Goal: Ask a question

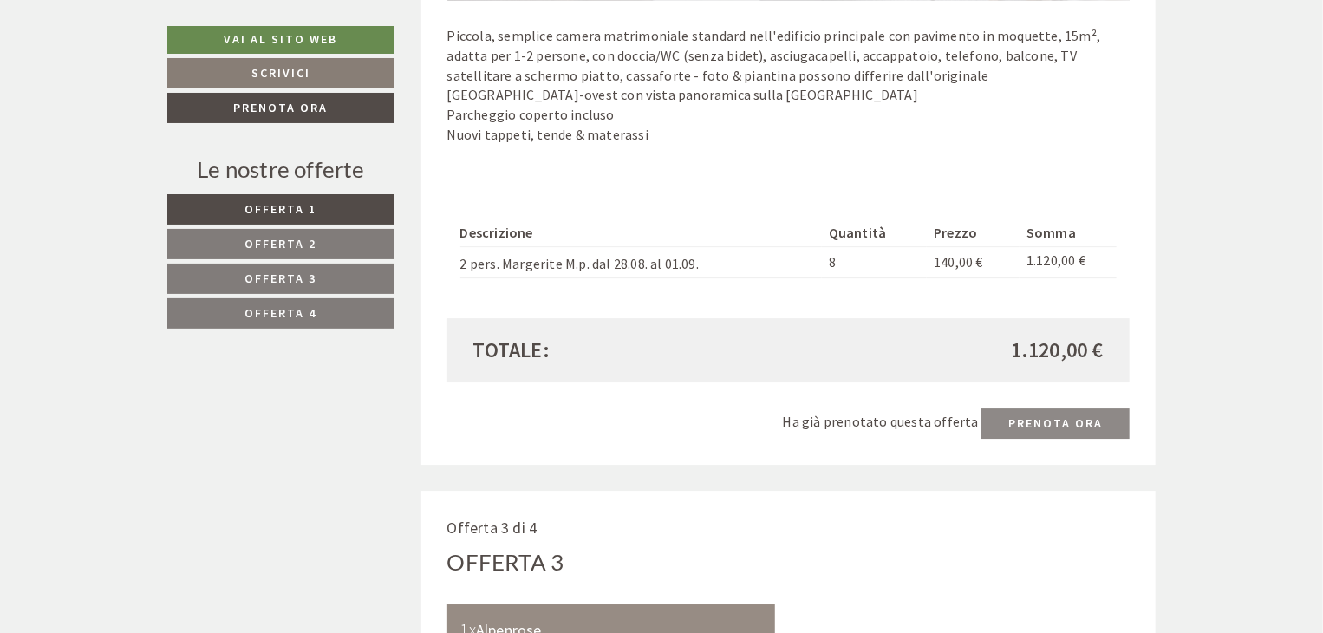
scroll to position [2636, 0]
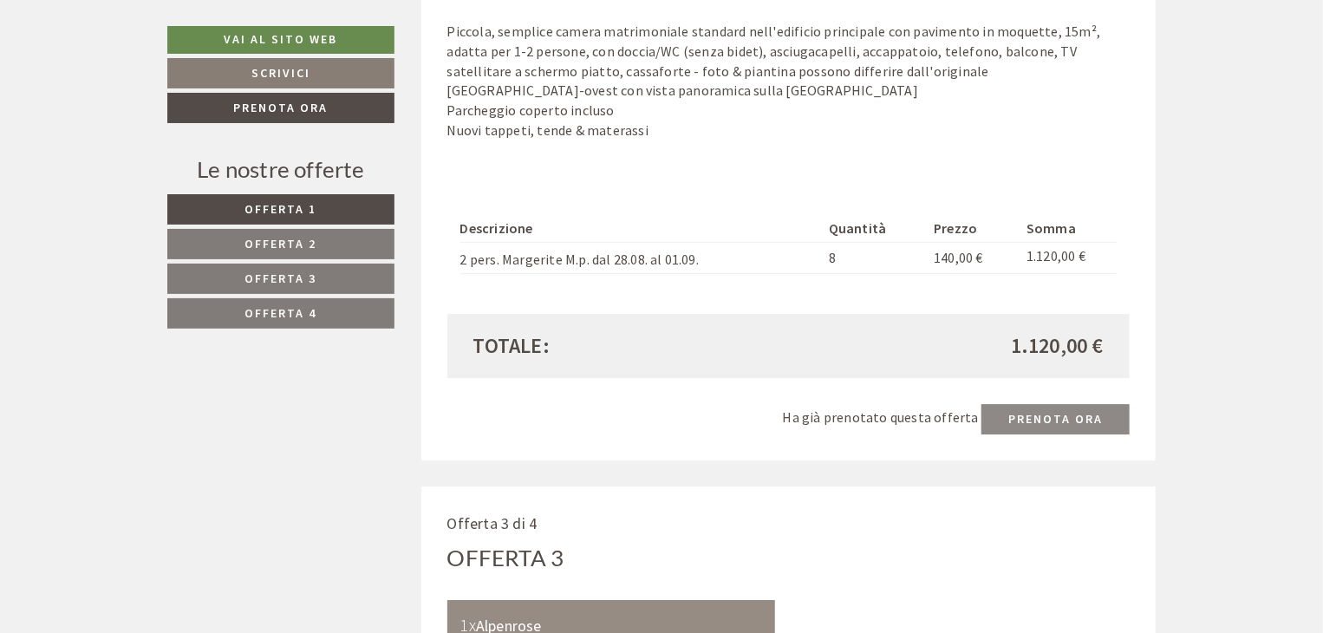
drag, startPoint x: 0, startPoint y: 0, endPoint x: 513, endPoint y: 479, distance: 701.7
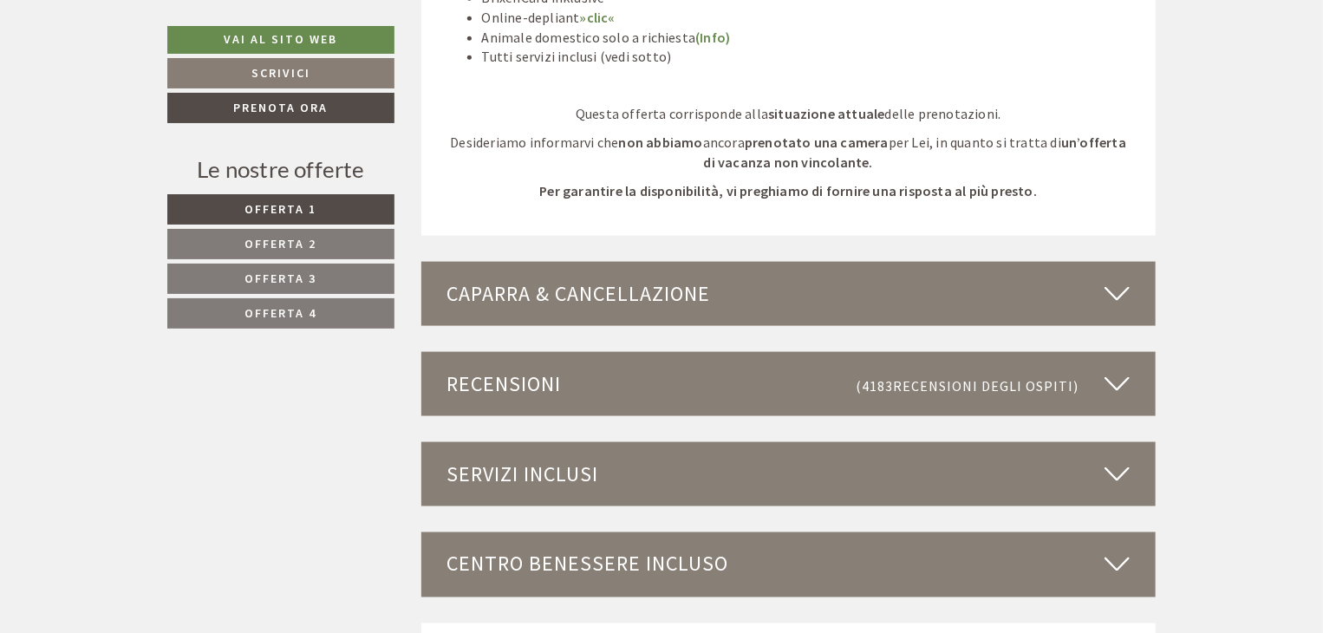
scroll to position [4439, 0]
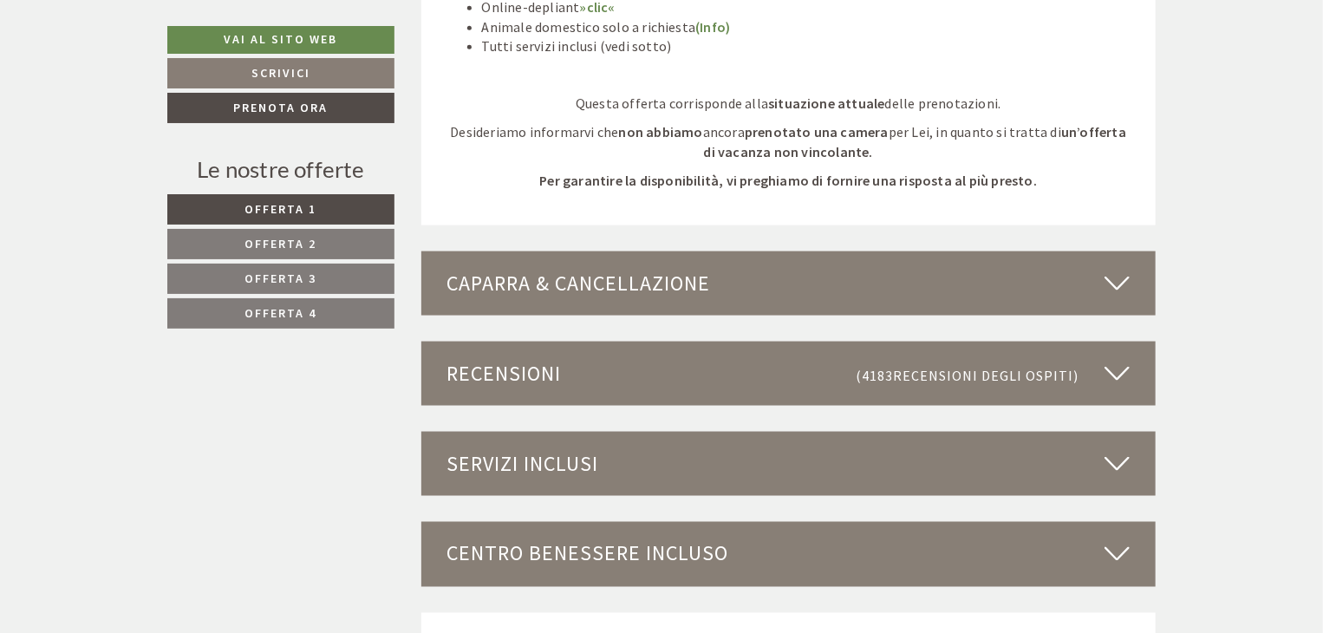
click at [682, 285] on div "Caparra & cancellazione" at bounding box center [788, 283] width 735 height 64
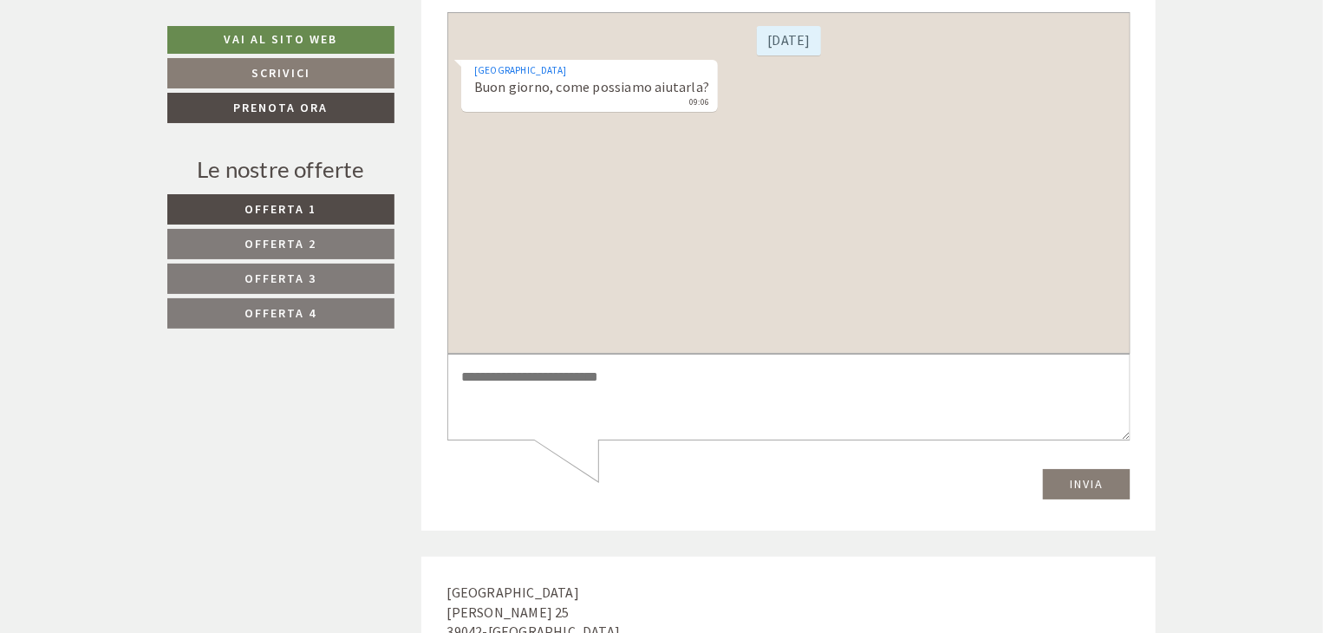
scroll to position [6450, 0]
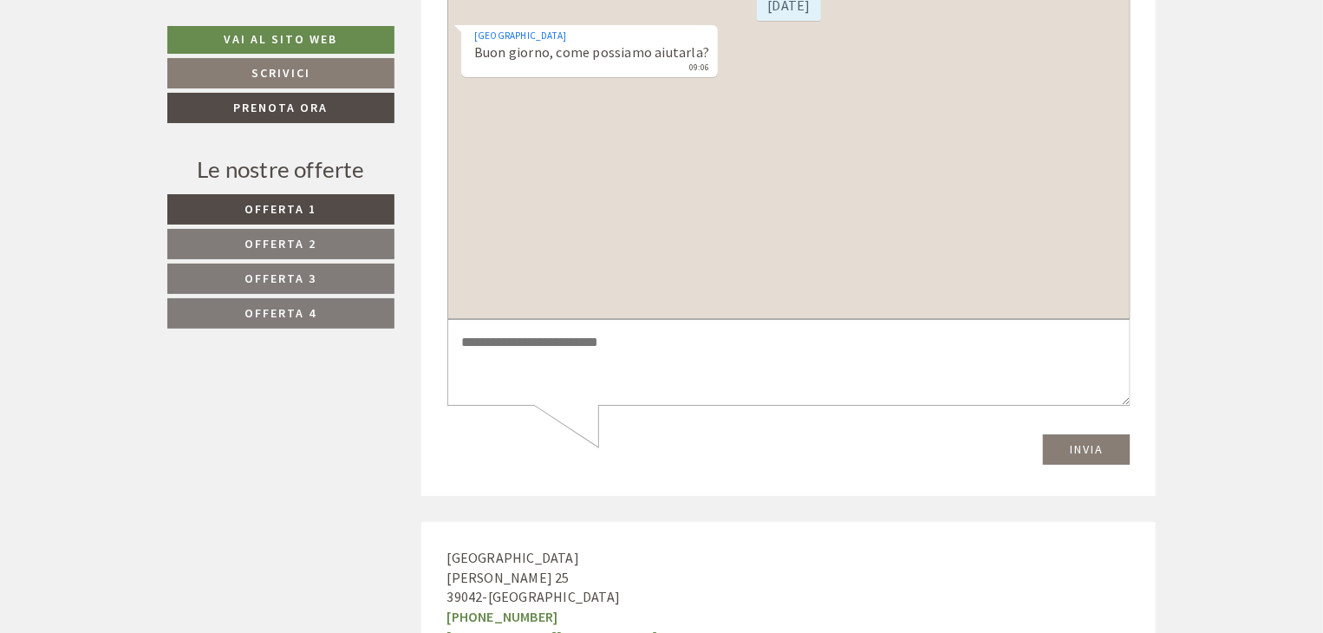
click at [600, 353] on textarea at bounding box center [787, 363] width 683 height 88
type textarea "*"
type textarea "**********"
click at [1079, 447] on button "Invia" at bounding box center [1086, 449] width 88 height 30
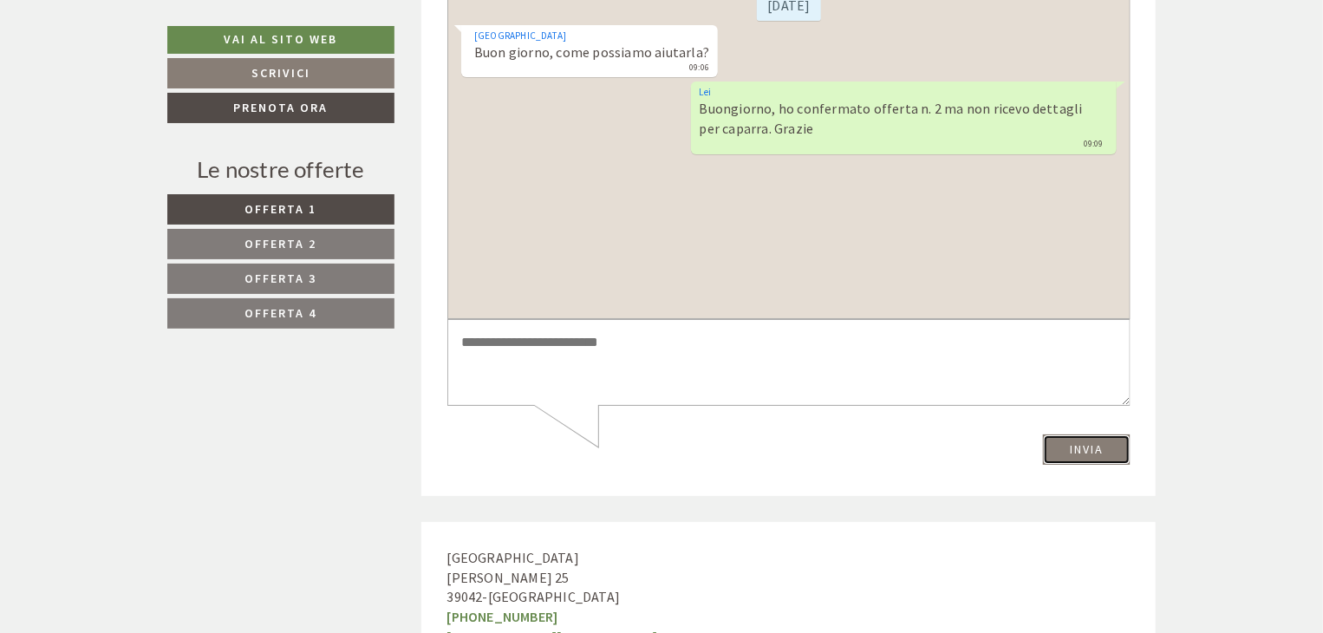
click at [1079, 447] on button "Invia" at bounding box center [1086, 449] width 88 height 30
